Goal: Transaction & Acquisition: Purchase product/service

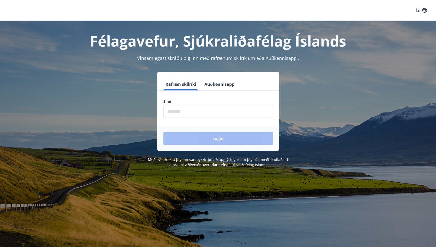
click at [231, 110] on input "phone" at bounding box center [217, 111] width 109 height 13
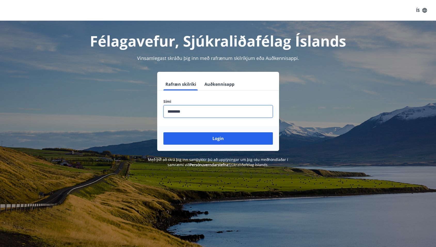
type input "********"
click at [163, 132] on button "Login" at bounding box center [217, 138] width 109 height 12
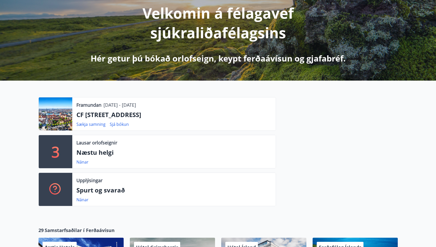
scroll to position [70, 0]
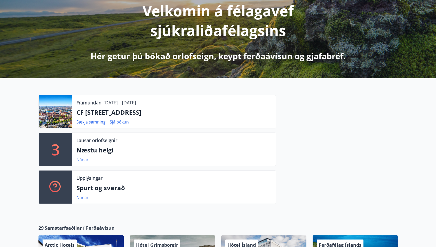
click at [83, 158] on link "Nánar" at bounding box center [82, 160] width 12 height 6
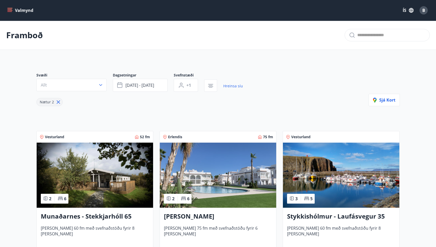
click at [10, 8] on icon "menu" at bounding box center [10, 8] width 6 height 1
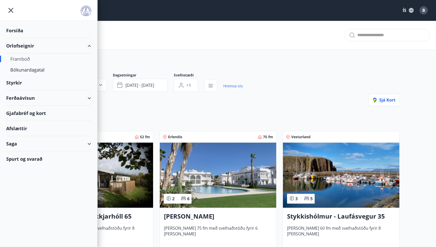
click at [33, 96] on div "Ferðaávísun" at bounding box center [48, 97] width 85 height 15
type input "*"
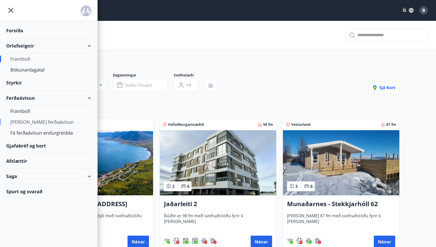
click at [38, 123] on div "[PERSON_NAME] ferðaávísun" at bounding box center [48, 121] width 77 height 11
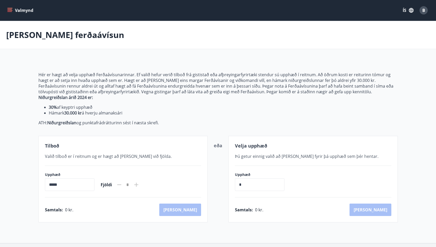
click at [8, 9] on icon "menu" at bounding box center [9, 10] width 5 height 5
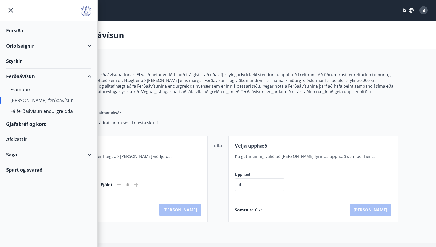
click at [36, 122] on div "Gjafabréf og kort" at bounding box center [48, 123] width 85 height 15
click at [281, 31] on div "[PERSON_NAME] ferðaávísun" at bounding box center [218, 35] width 436 height 28
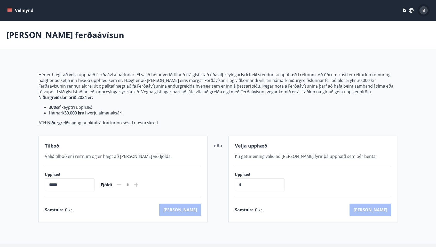
click at [422, 9] on span "B" at bounding box center [423, 10] width 3 height 6
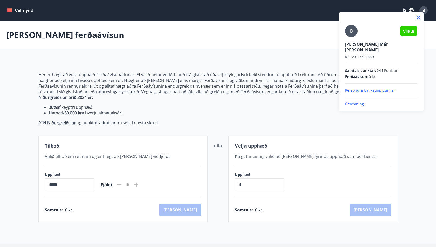
click at [355, 101] on p "Útskráning" at bounding box center [381, 103] width 72 height 5
